Goal: Transaction & Acquisition: Purchase product/service

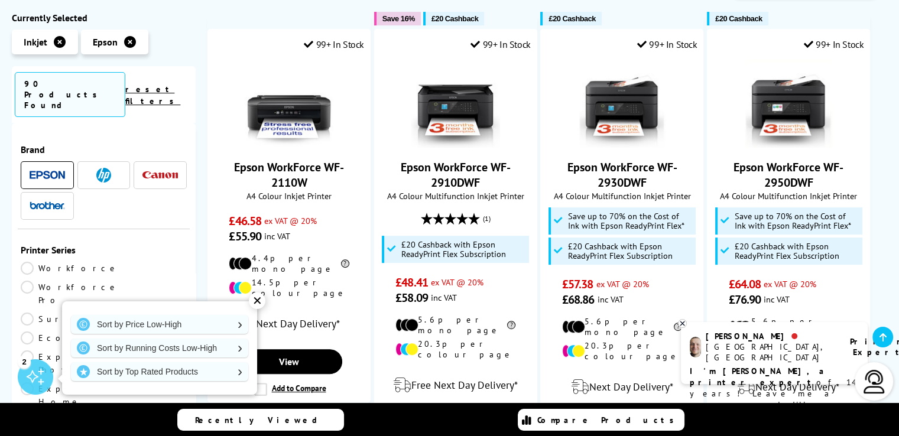
scroll to position [314, 0]
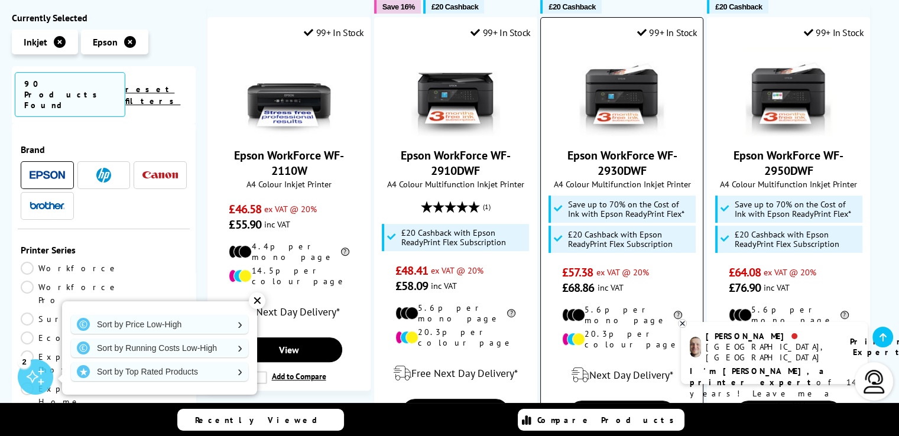
click at [622, 73] on img at bounding box center [621, 91] width 89 height 89
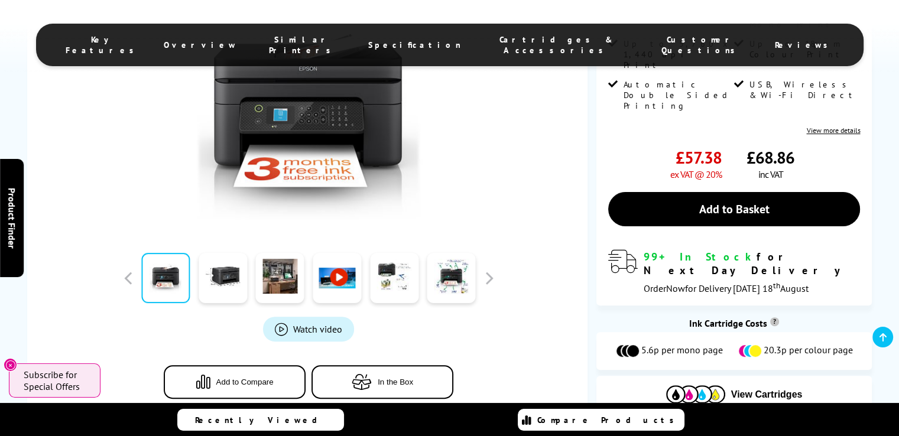
scroll to position [281, 0]
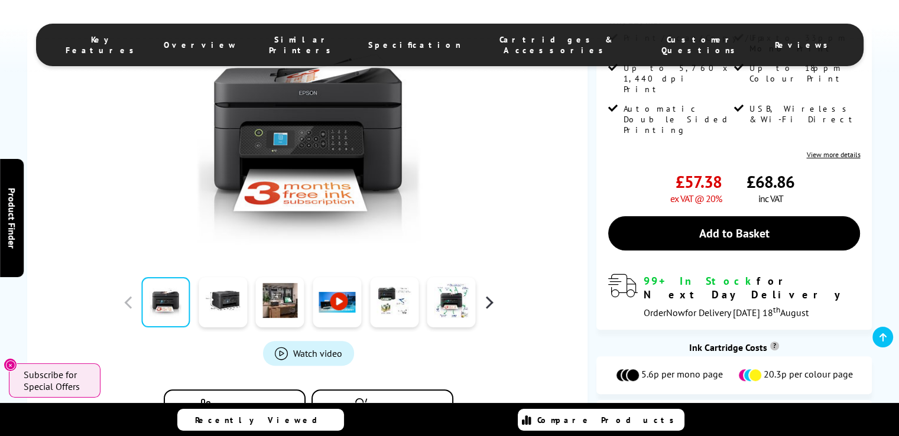
click at [491, 293] on button "button" at bounding box center [489, 302] width 18 height 18
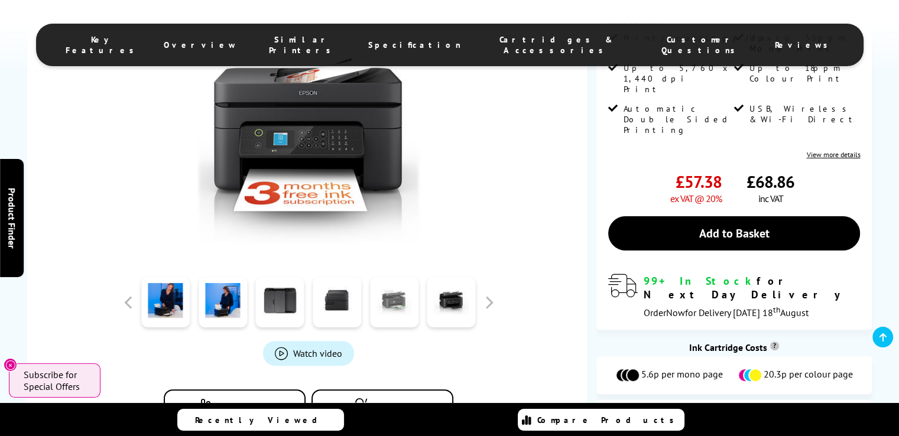
click at [375, 277] on link at bounding box center [394, 302] width 48 height 50
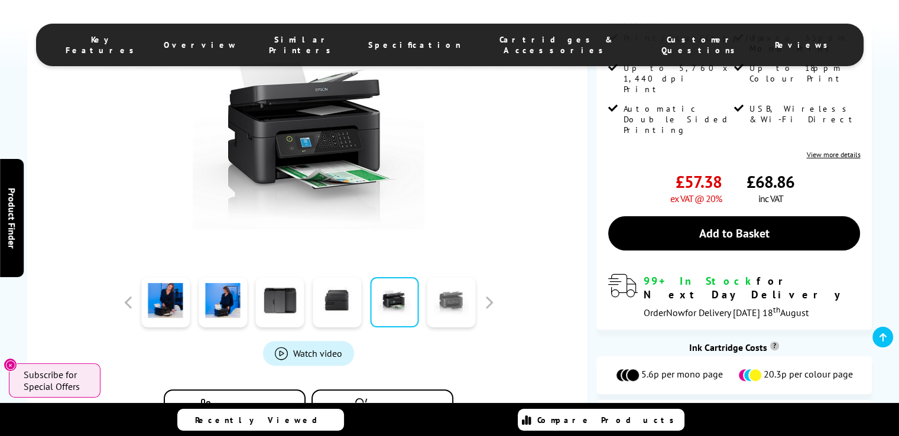
click at [444, 277] on link at bounding box center [451, 302] width 48 height 50
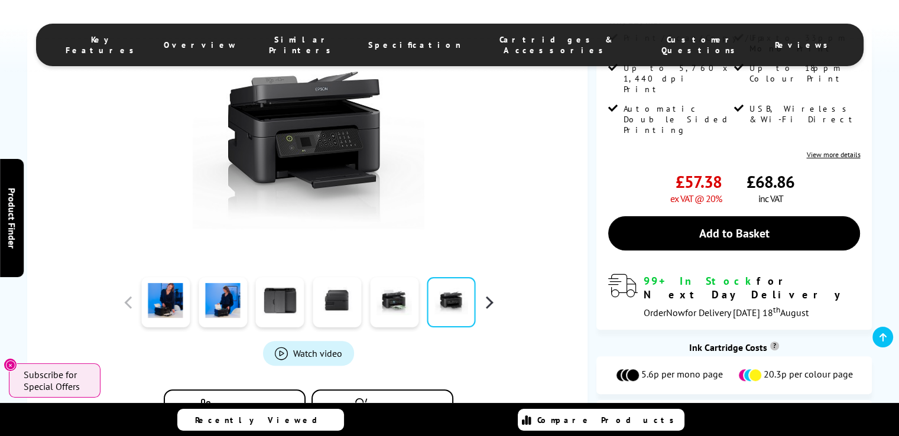
click at [491, 293] on button "button" at bounding box center [489, 302] width 18 height 18
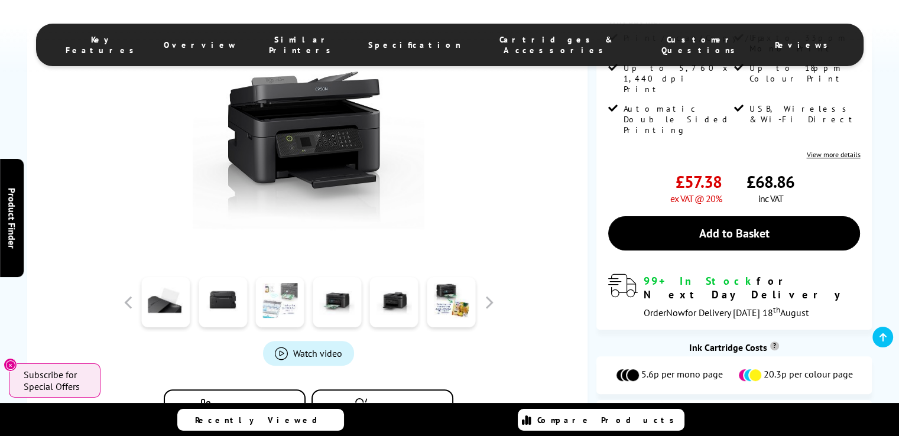
click at [279, 277] on link at bounding box center [280, 302] width 48 height 50
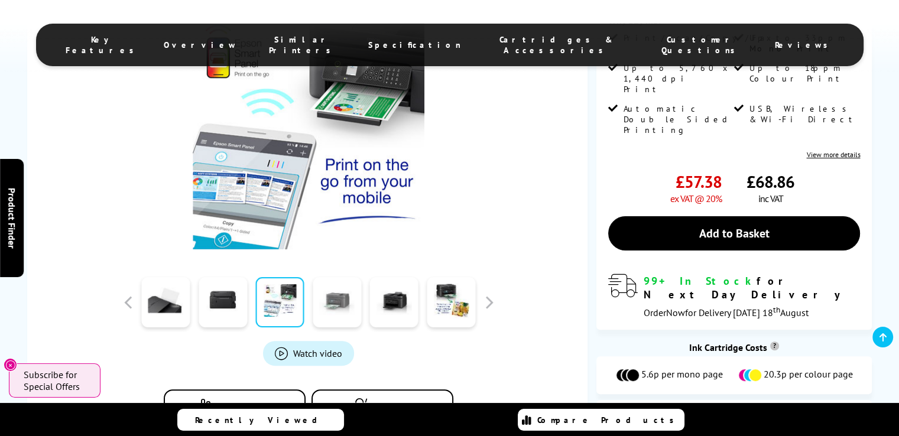
click at [336, 277] on link at bounding box center [337, 302] width 48 height 50
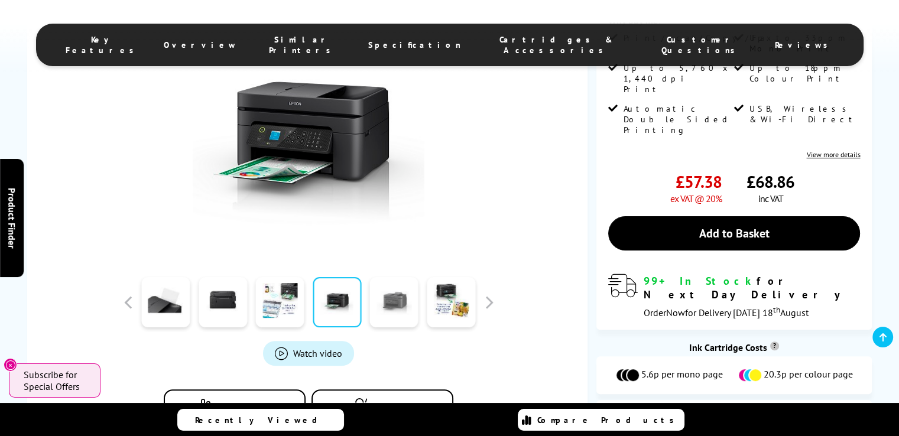
click at [388, 277] on link at bounding box center [394, 302] width 48 height 50
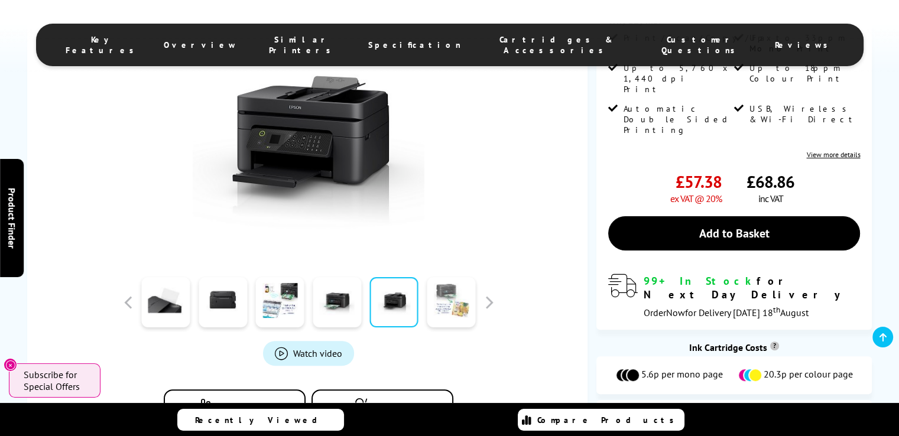
click at [440, 277] on link at bounding box center [451, 302] width 48 height 50
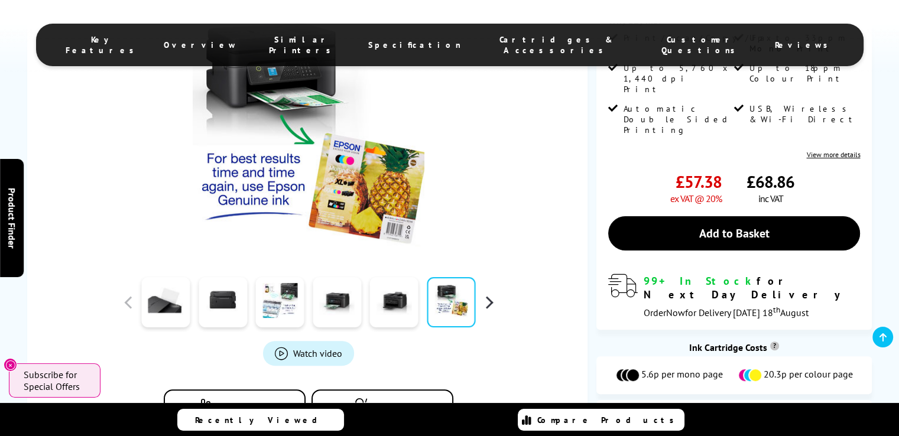
click at [488, 293] on button "button" at bounding box center [489, 302] width 18 height 18
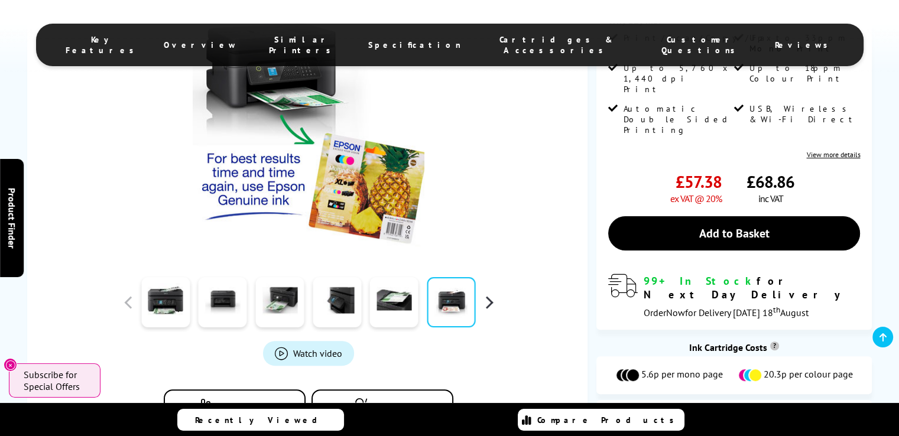
click at [488, 293] on button "button" at bounding box center [489, 302] width 18 height 18
click at [327, 277] on link at bounding box center [337, 302] width 48 height 50
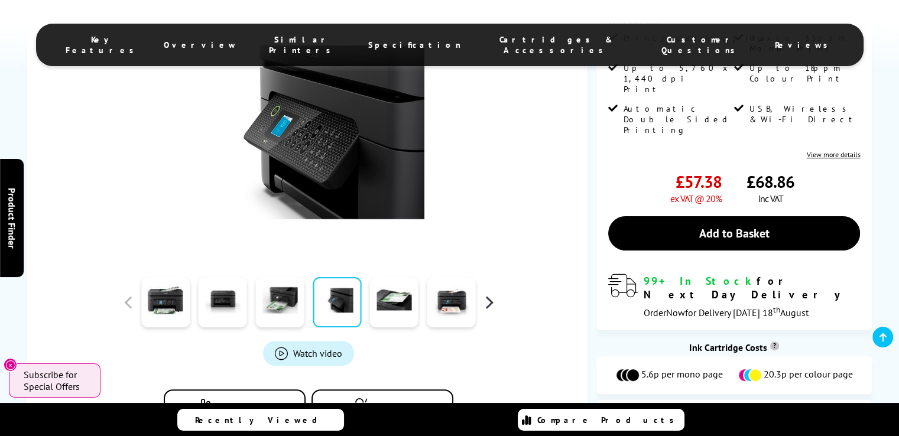
click at [492, 293] on button "button" at bounding box center [489, 302] width 18 height 18
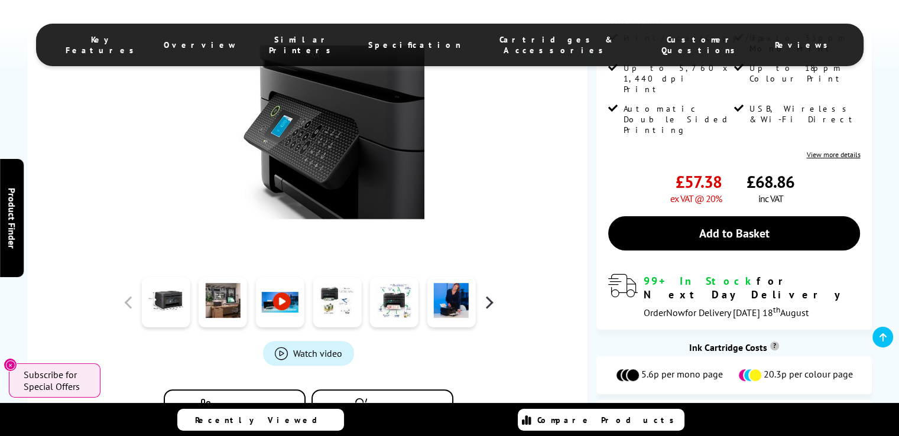
click at [492, 293] on button "button" at bounding box center [489, 302] width 18 height 18
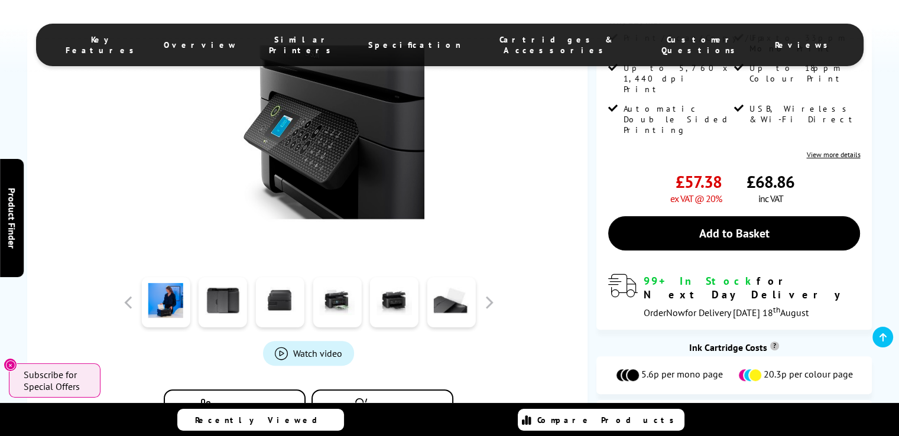
click at [755, 414] on span "View Cartridges" at bounding box center [767, 419] width 72 height 11
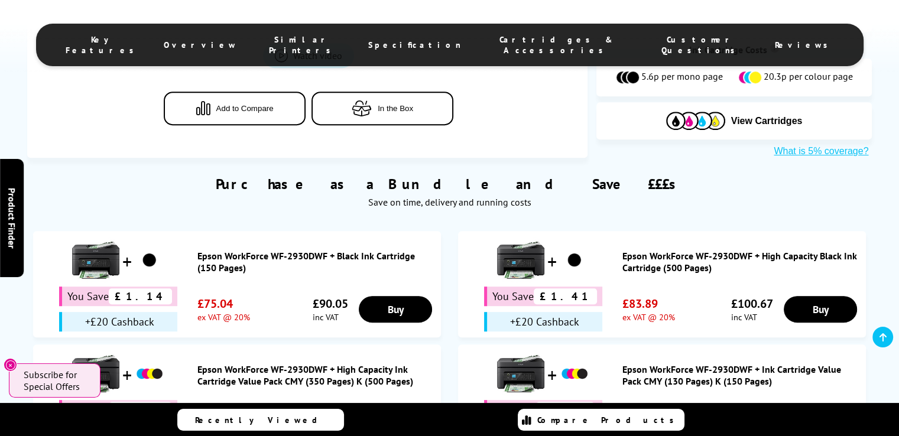
scroll to position [0, 0]
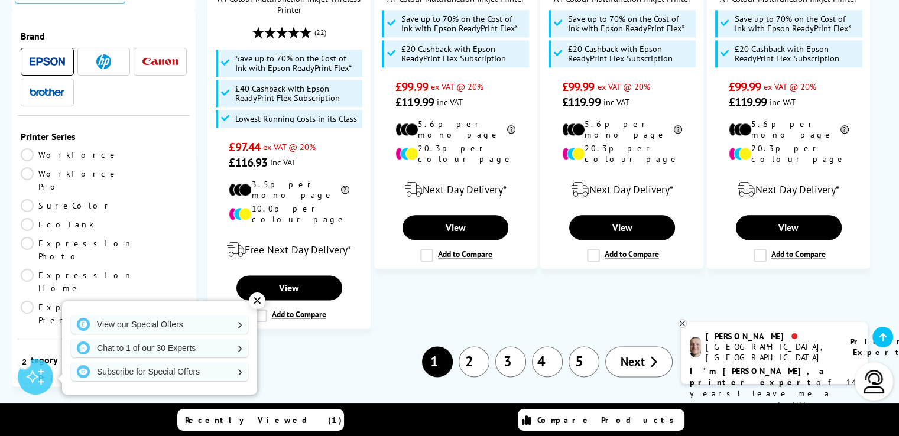
scroll to position [1467, 0]
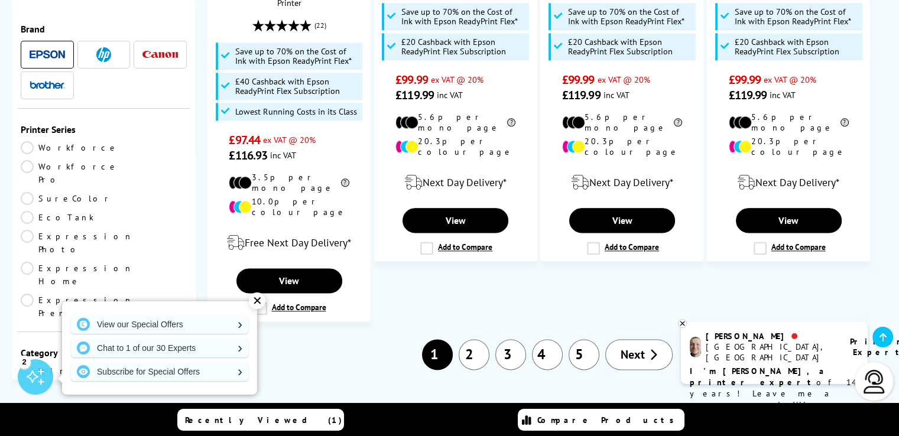
click at [478, 339] on link "2" at bounding box center [474, 354] width 31 height 31
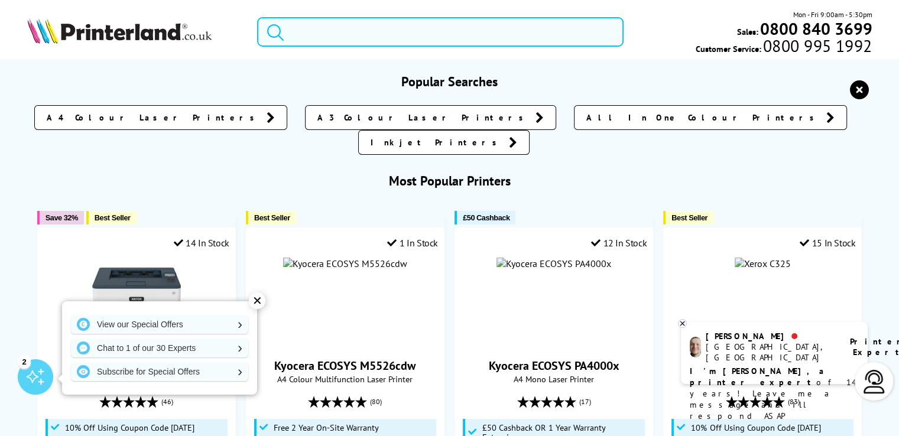
click at [317, 32] on input "search" at bounding box center [440, 32] width 366 height 30
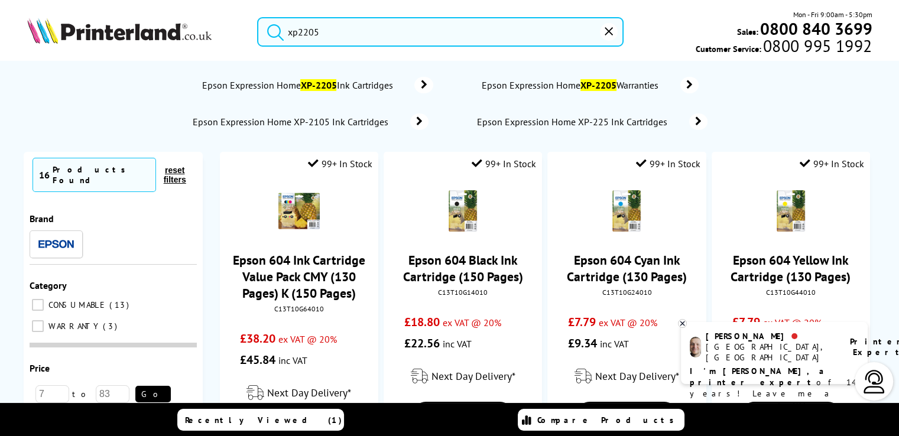
click at [258, 17] on button "submit" at bounding box center [273, 30] width 30 height 26
type input "xp220"
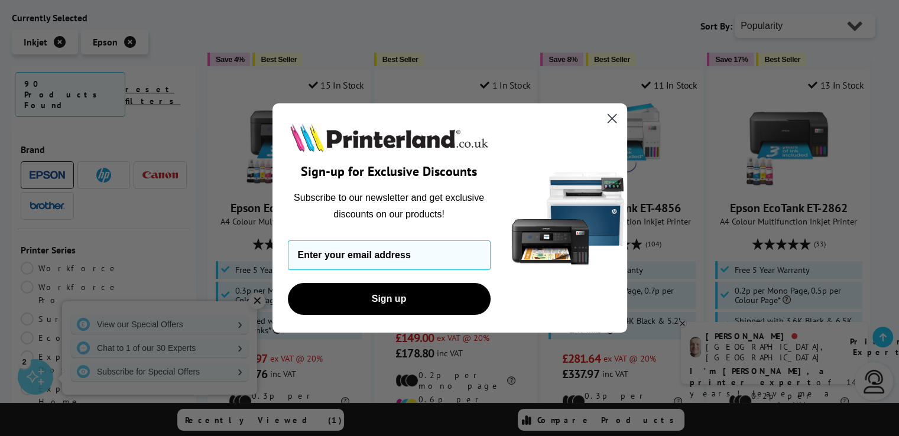
scroll to position [644, 0]
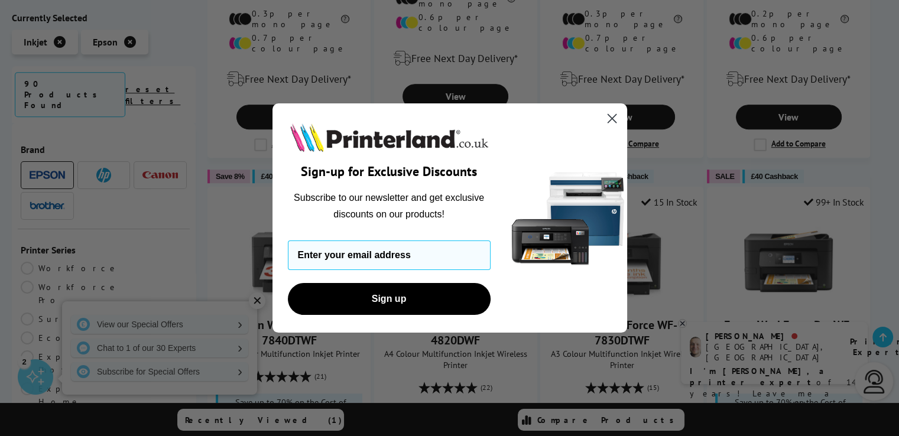
click at [612, 115] on circle "Close dialog" at bounding box center [612, 119] width 20 height 20
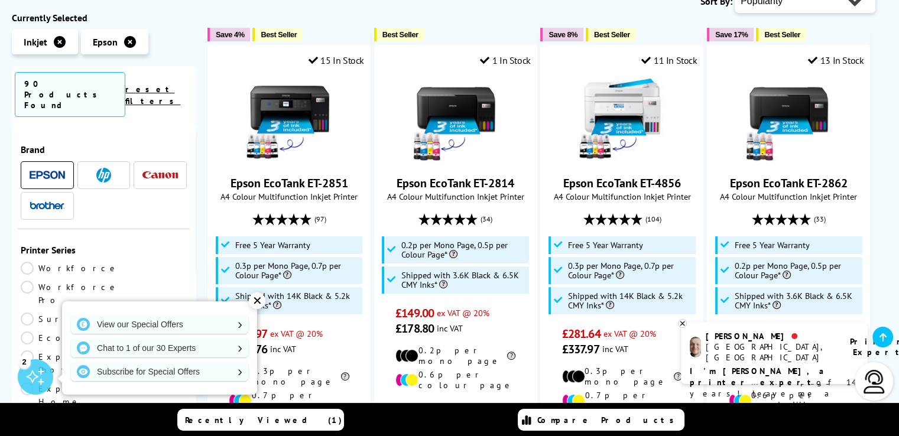
scroll to position [0, 0]
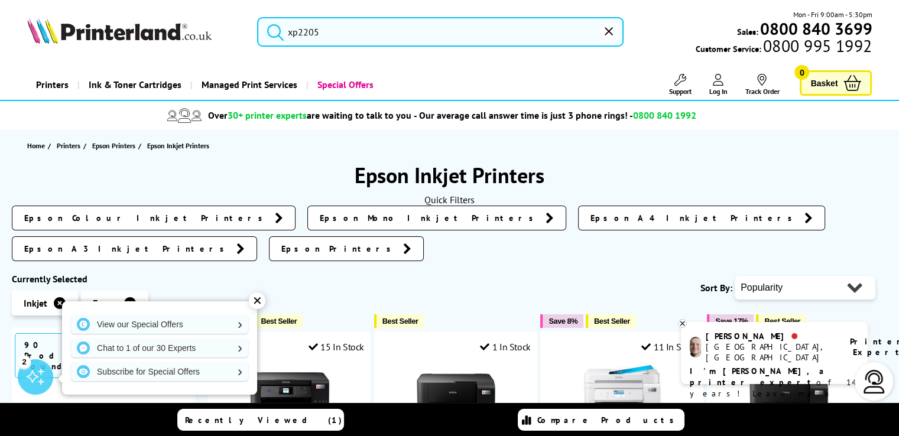
click at [323, 34] on input "xp2205" at bounding box center [440, 32] width 366 height 30
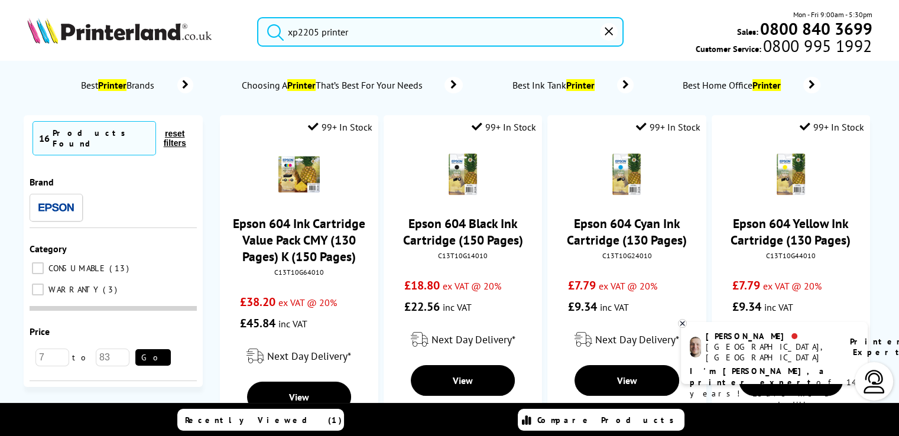
click at [258, 17] on button "submit" at bounding box center [273, 30] width 30 height 26
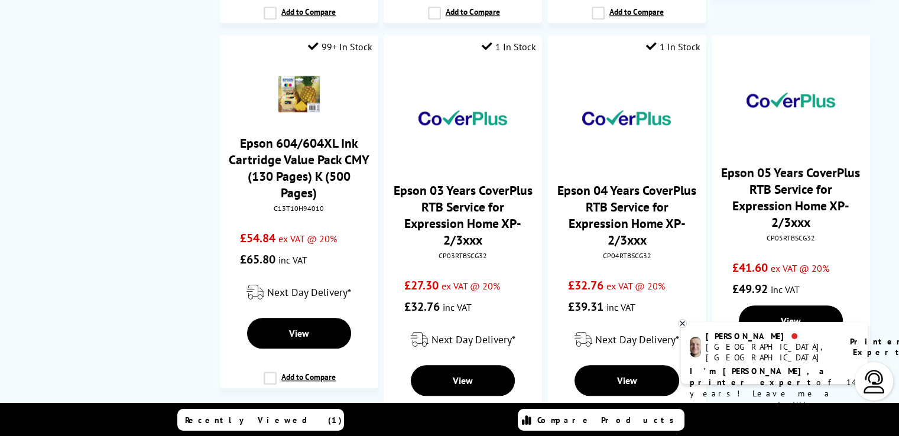
scroll to position [1524, 0]
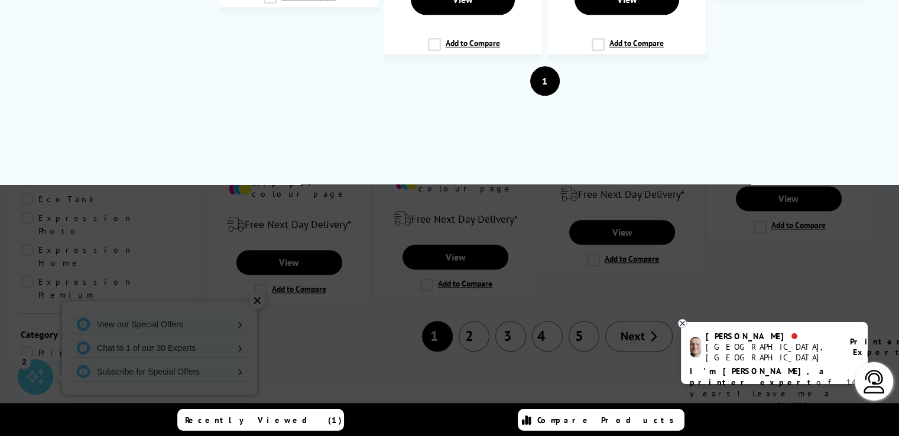
type input "xp2205 pri"
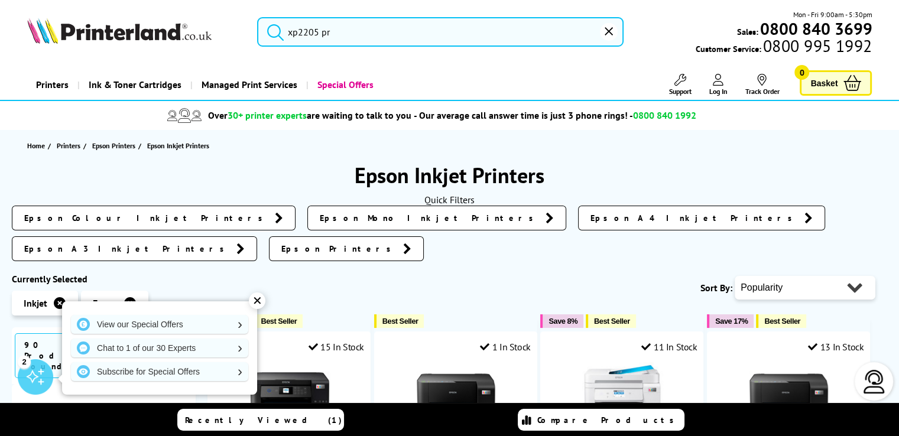
type input "xp2205 p"
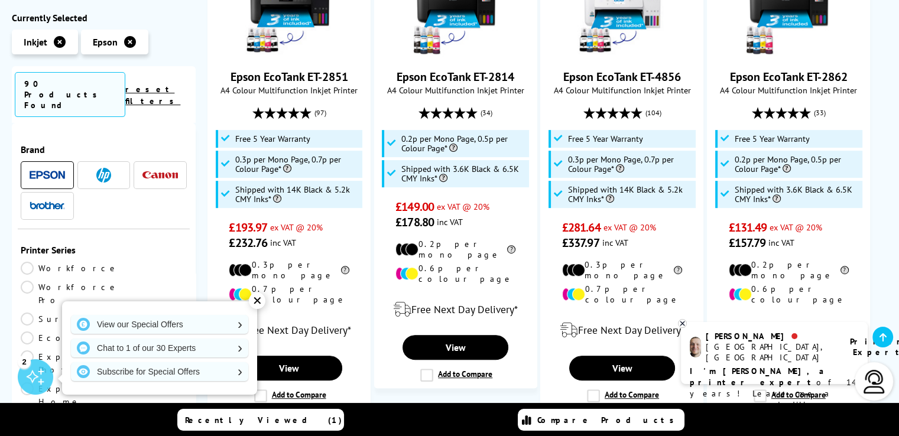
scroll to position [400, 0]
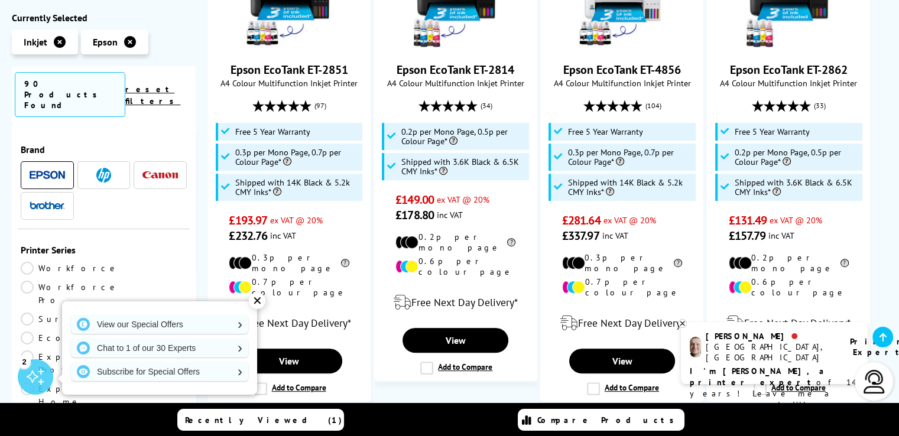
click at [111, 382] on link "Expression Home" at bounding box center [77, 395] width 112 height 26
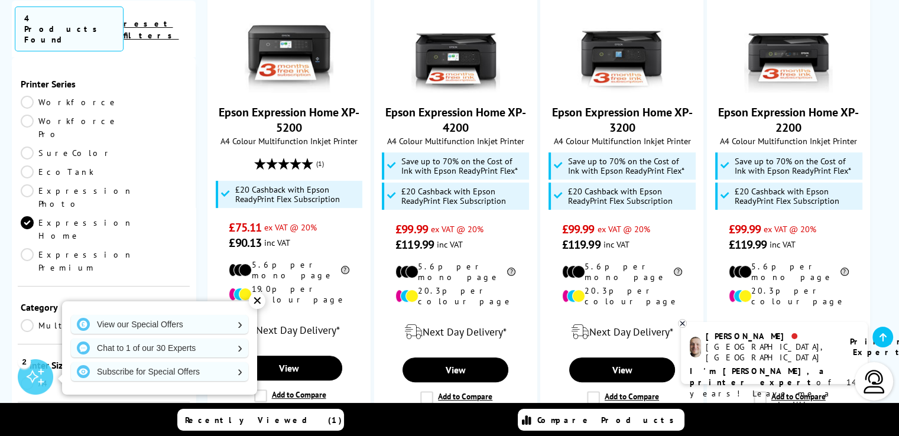
scroll to position [281, 0]
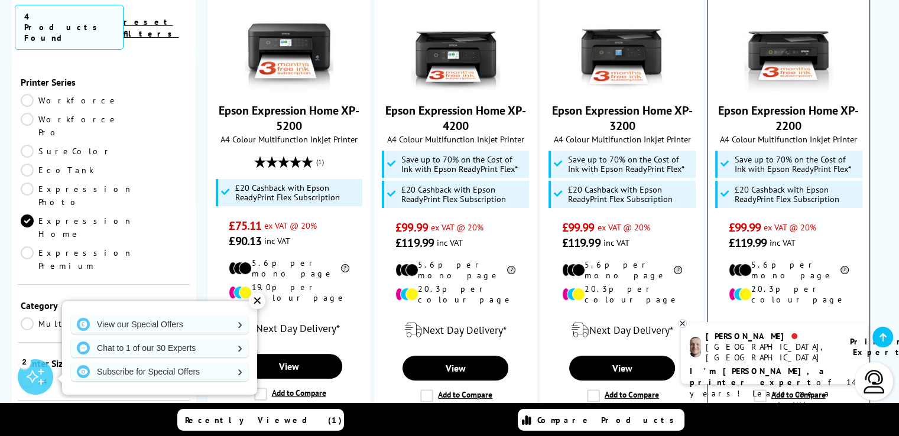
click at [782, 109] on link "Epson Expression Home XP-2200" at bounding box center [788, 118] width 141 height 31
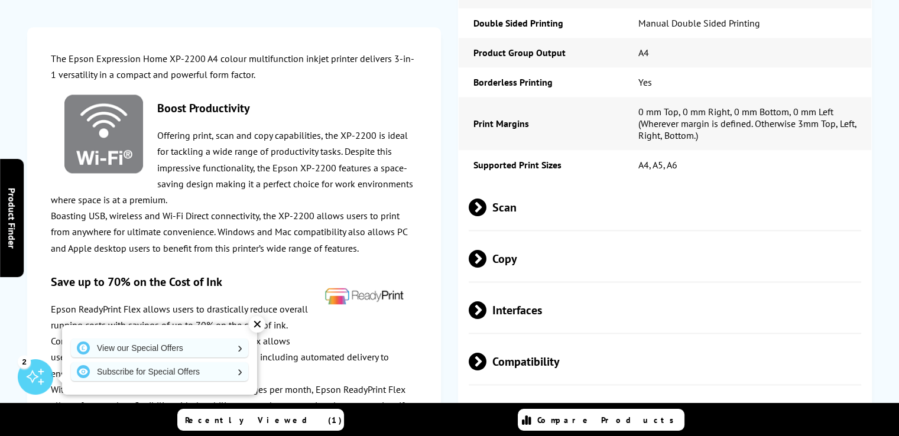
scroll to position [12, 0]
